Goal: Task Accomplishment & Management: Manage account settings

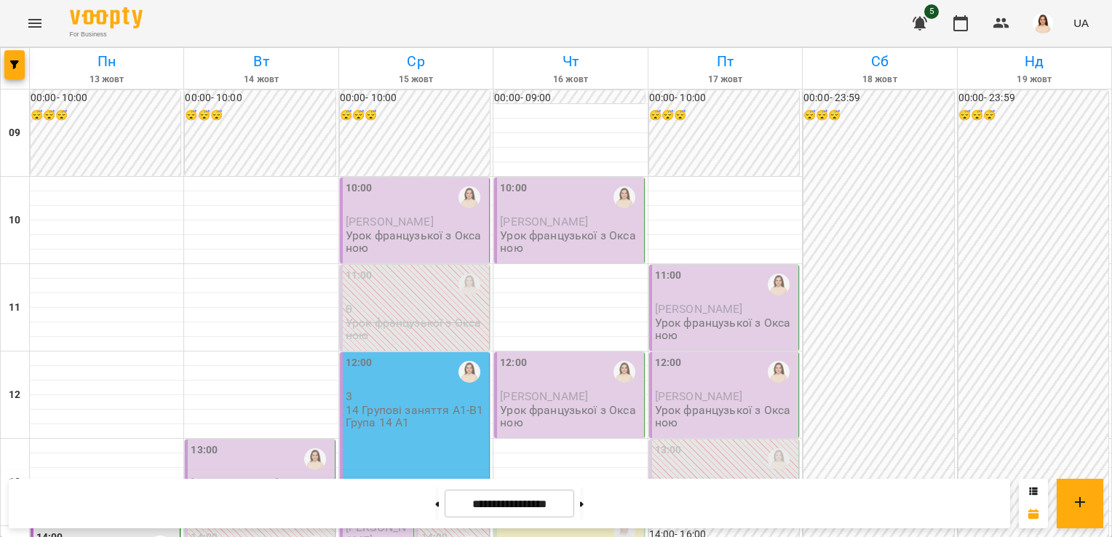
scroll to position [365, 0]
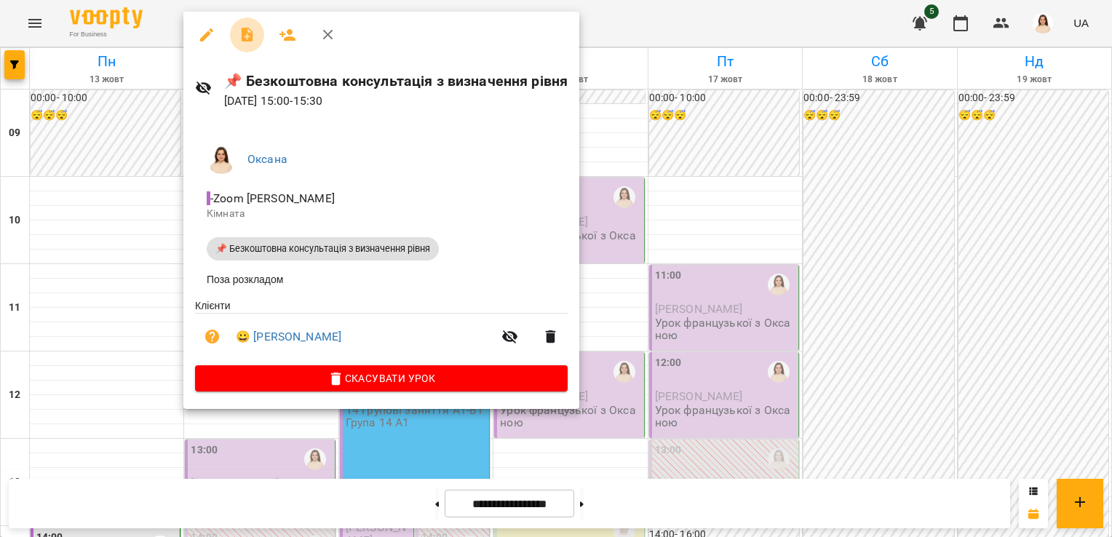
click at [242, 39] on icon "button" at bounding box center [247, 35] width 12 height 15
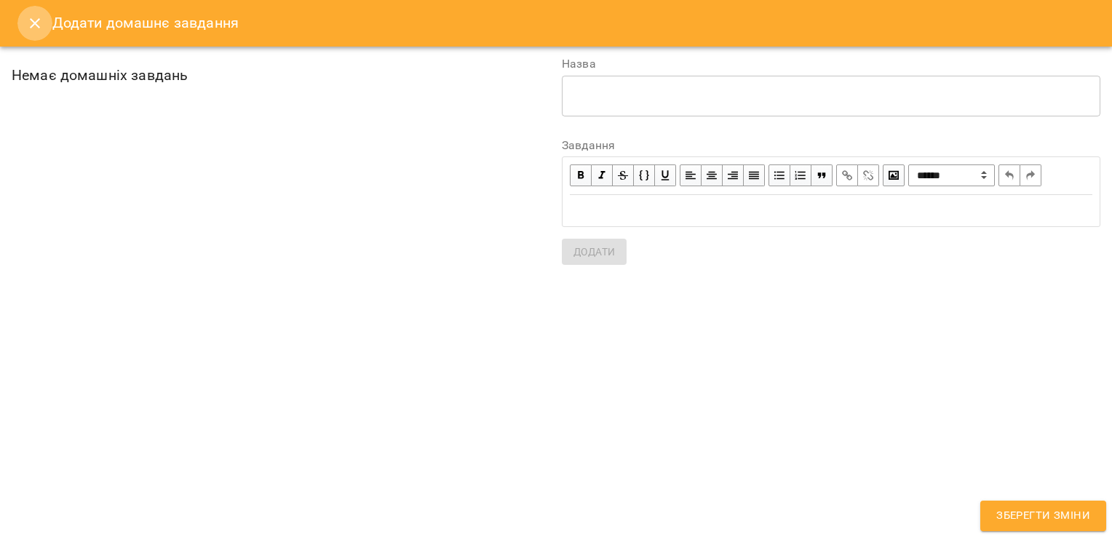
click at [33, 23] on icon "Close" at bounding box center [35, 23] width 10 height 10
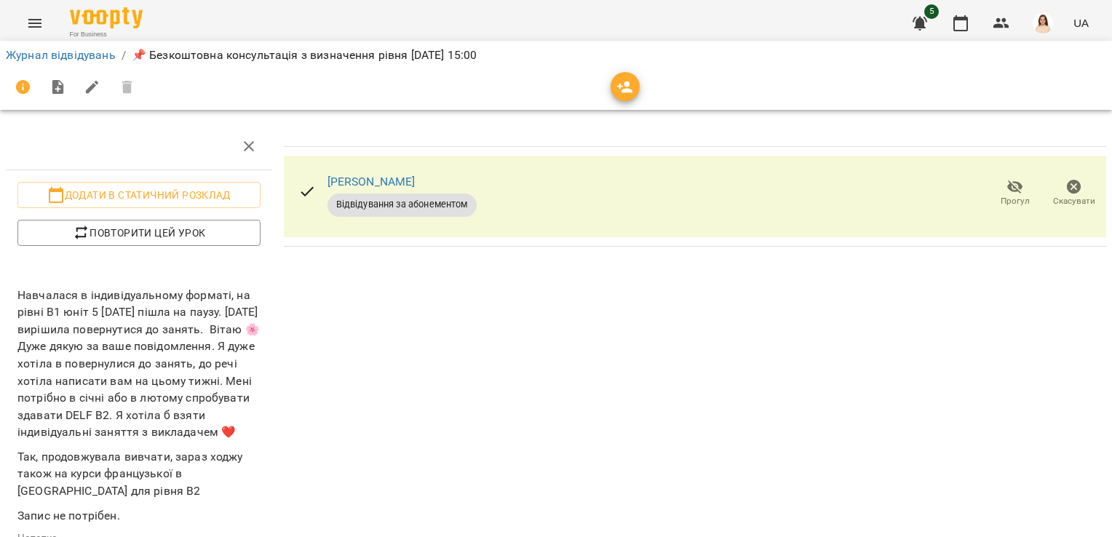
scroll to position [171, 0]
click at [36, 60] on link "Журнал відвідувань" at bounding box center [61, 55] width 110 height 14
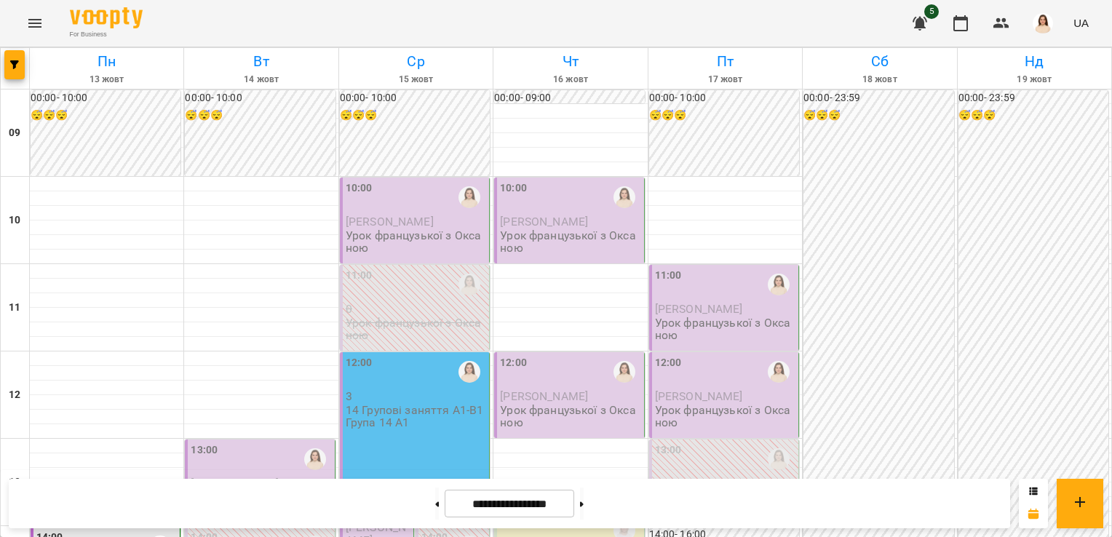
scroll to position [426, 0]
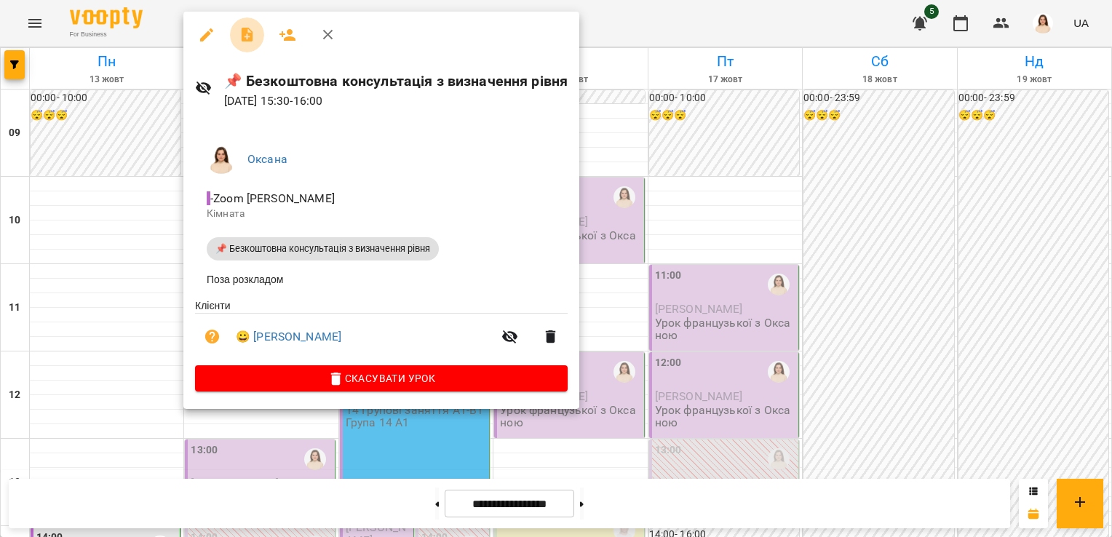
click at [247, 33] on icon "button" at bounding box center [247, 35] width 12 height 15
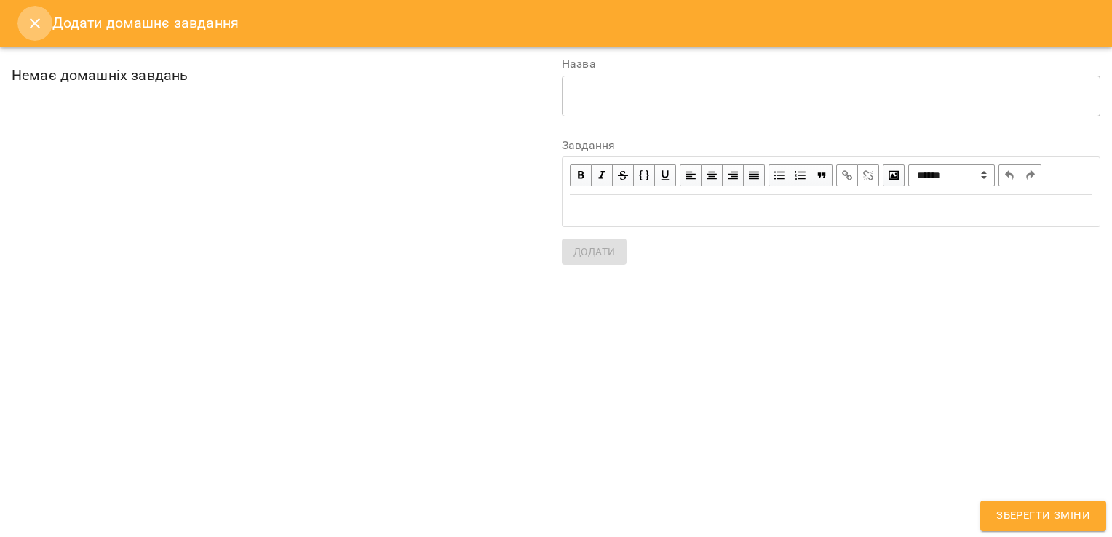
click at [35, 17] on icon "Close" at bounding box center [34, 23] width 17 height 17
